Goal: Task Accomplishment & Management: Manage account settings

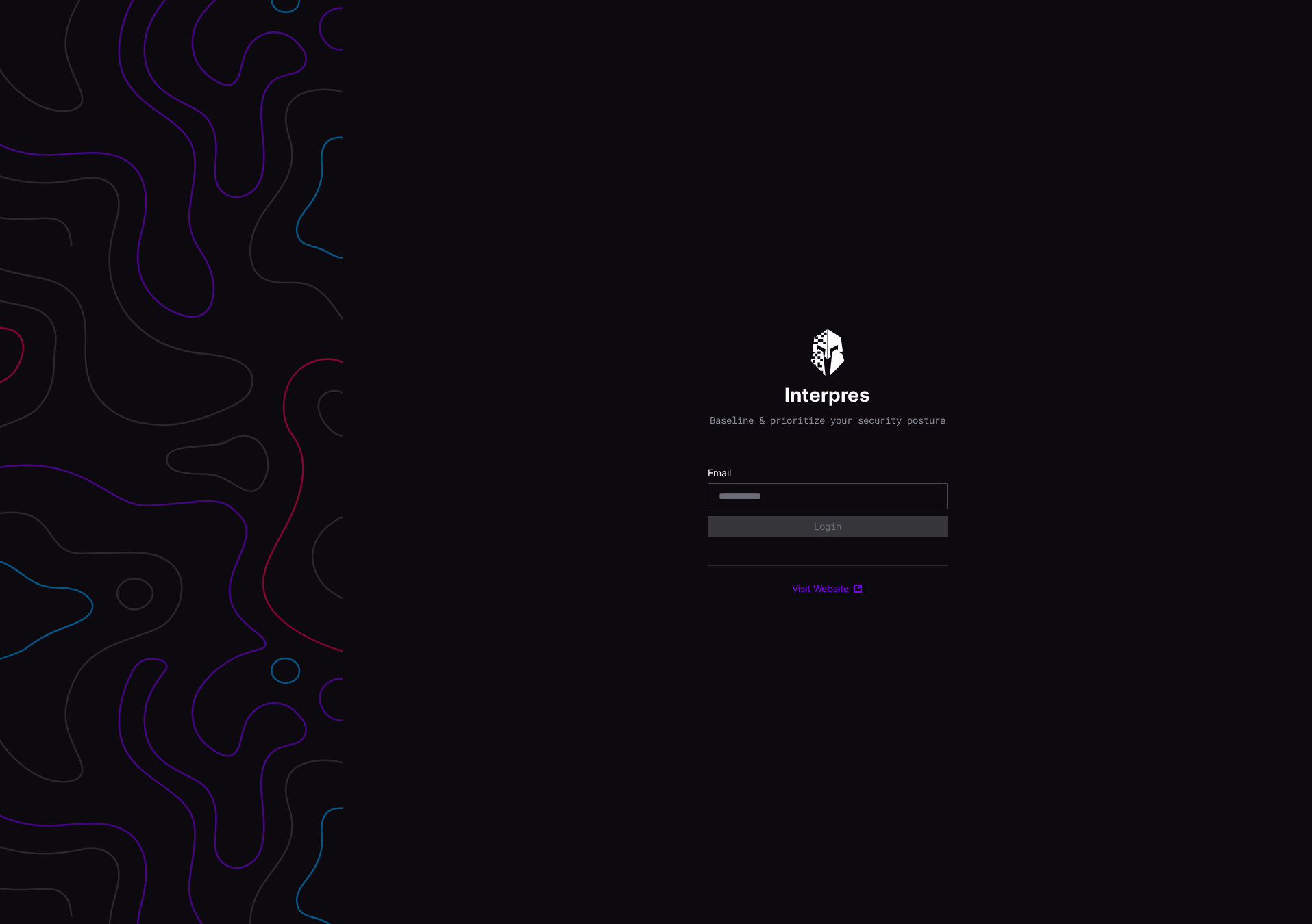
click at [764, 503] on input "email" at bounding box center [827, 497] width 217 height 13
type input "**********"
click at [842, 537] on button "Login" at bounding box center [828, 527] width 240 height 21
